Goal: Task Accomplishment & Management: Manage account settings

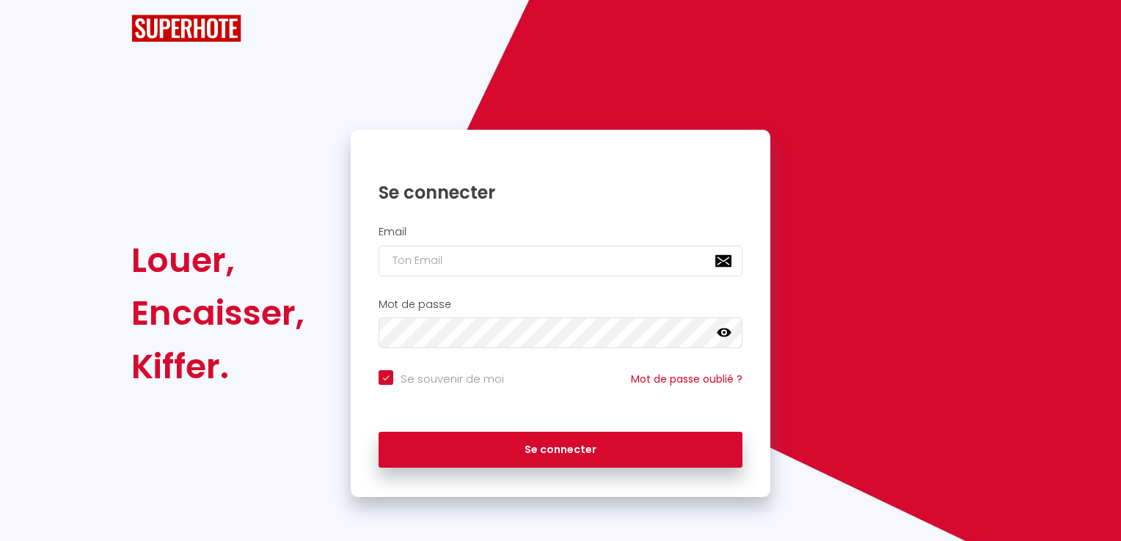
checkbox input "true"
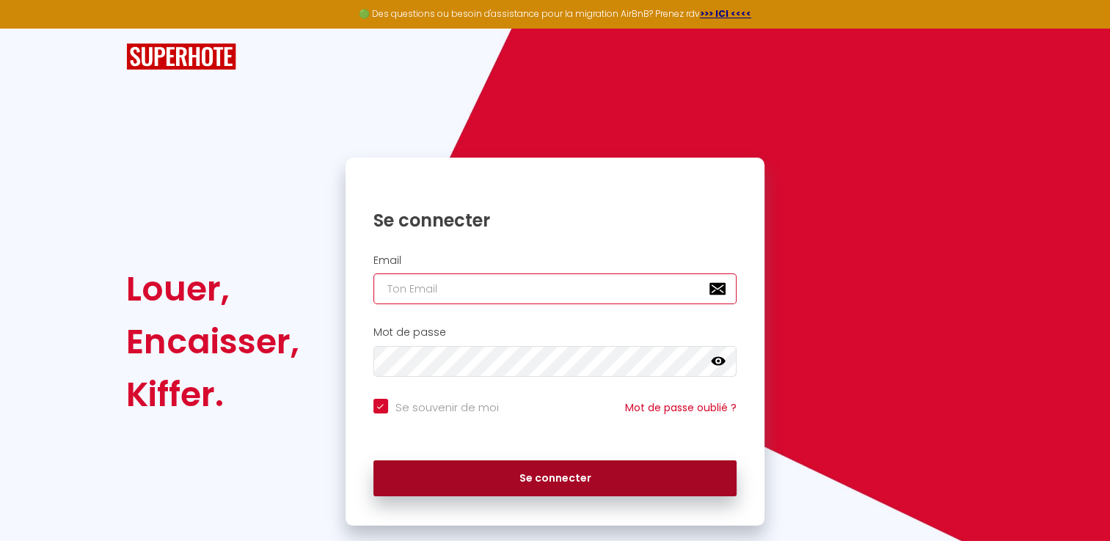
type input "[EMAIL_ADDRESS][DOMAIN_NAME]"
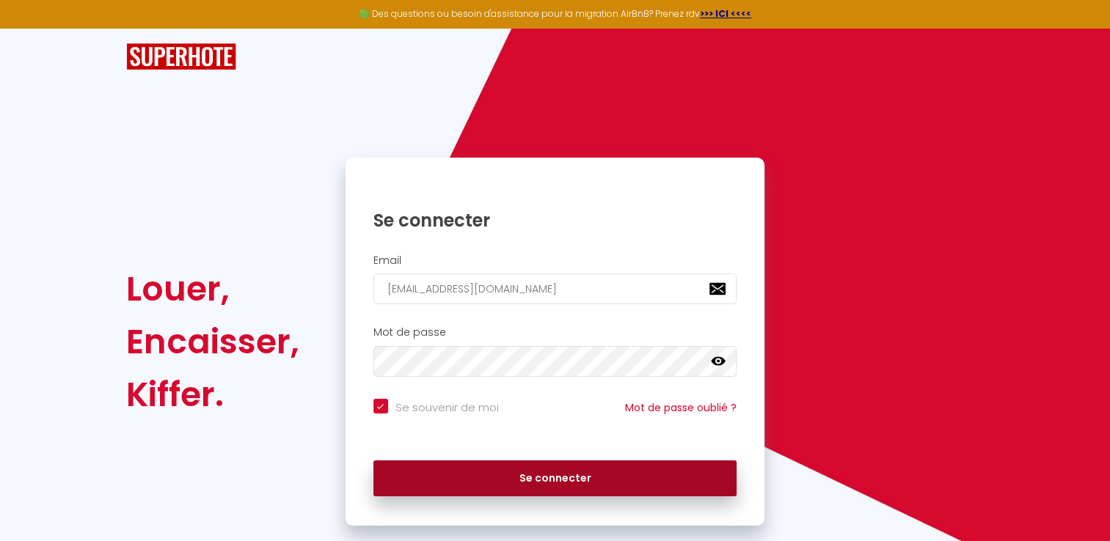
click at [602, 494] on button "Se connecter" at bounding box center [555, 479] width 364 height 37
checkbox input "true"
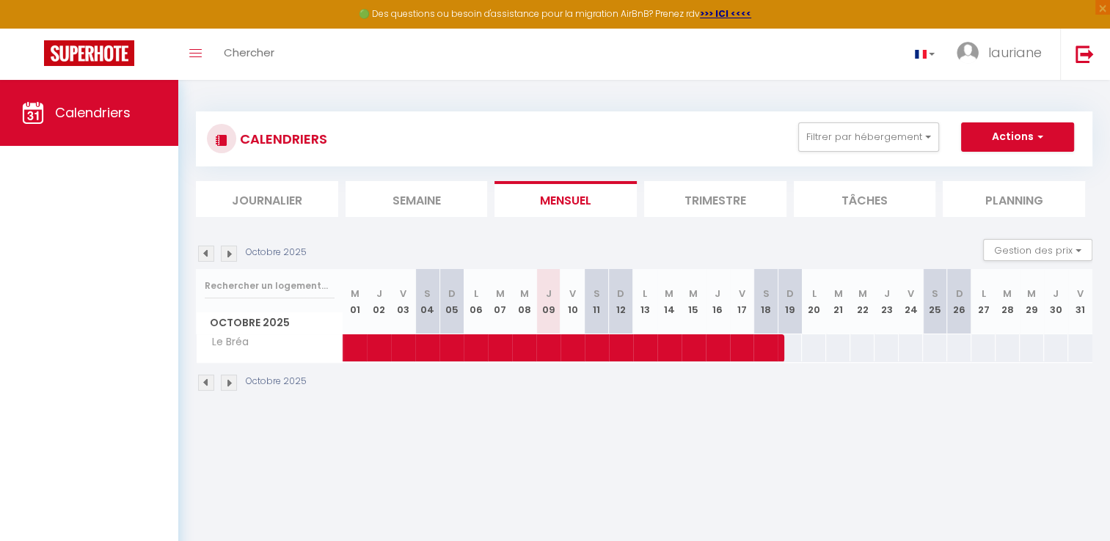
click at [224, 256] on img at bounding box center [229, 254] width 16 height 16
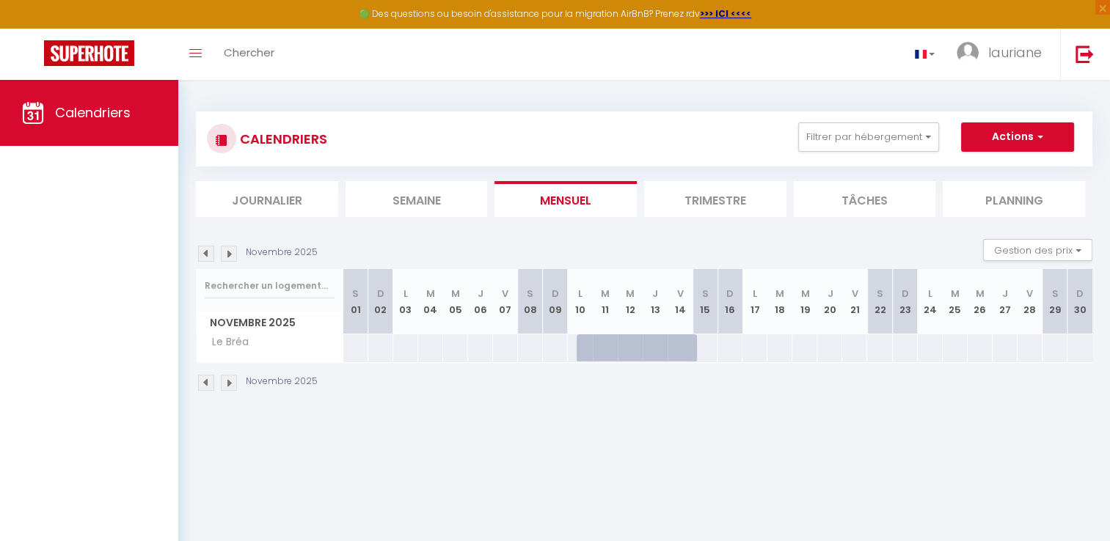
click at [224, 256] on img at bounding box center [229, 254] width 16 height 16
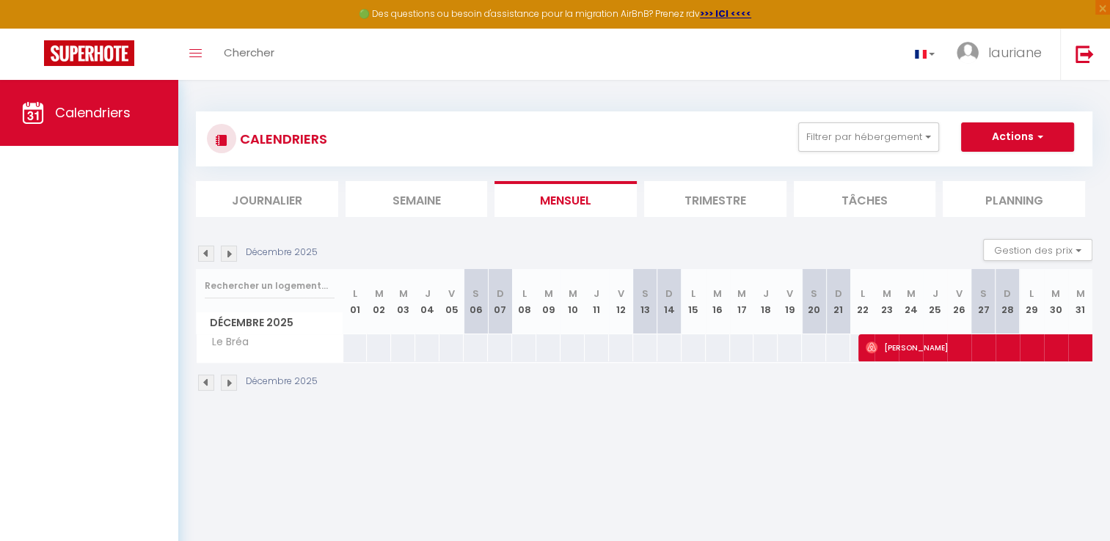
click at [206, 254] on img at bounding box center [206, 254] width 16 height 16
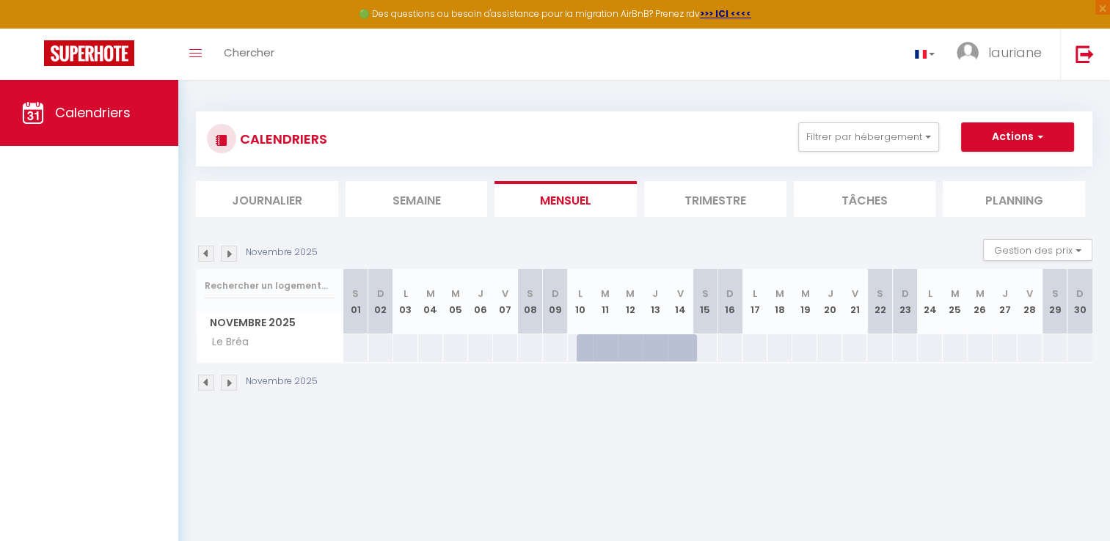
click at [206, 254] on img at bounding box center [206, 254] width 16 height 16
